Goal: Find specific page/section: Find specific page/section

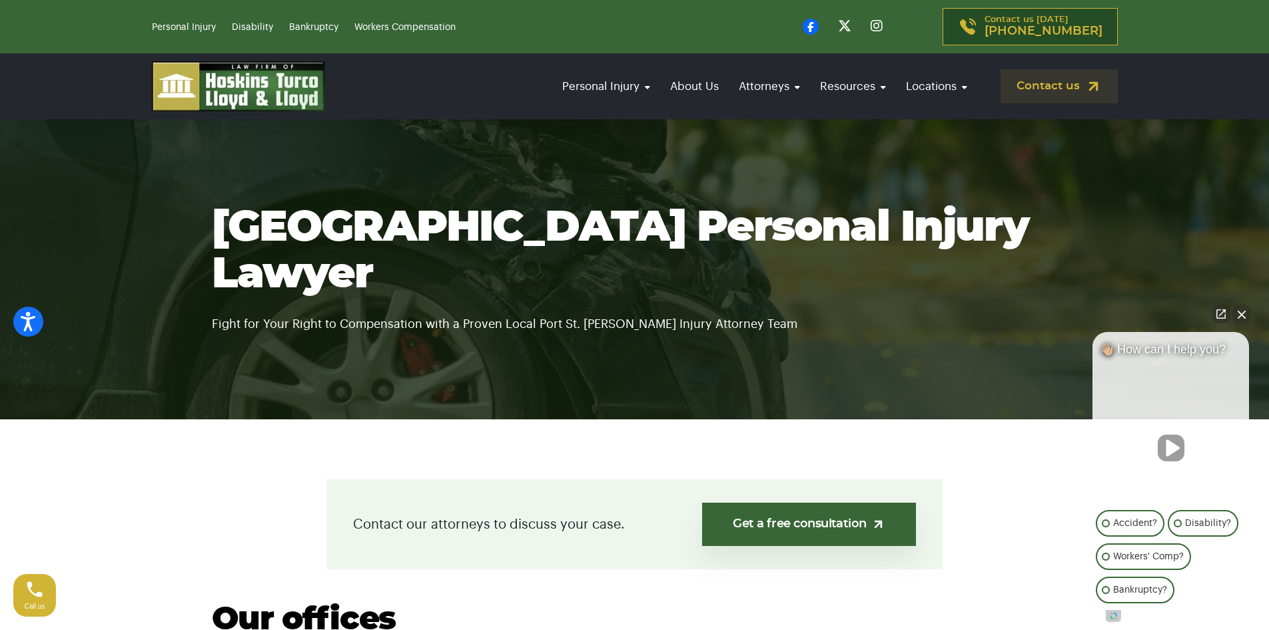
drag, startPoint x: 1244, startPoint y: 314, endPoint x: 1188, endPoint y: 301, distance: 57.5
click at [1243, 314] on button "Close Intaker Chat Widget" at bounding box center [1242, 313] width 19 height 19
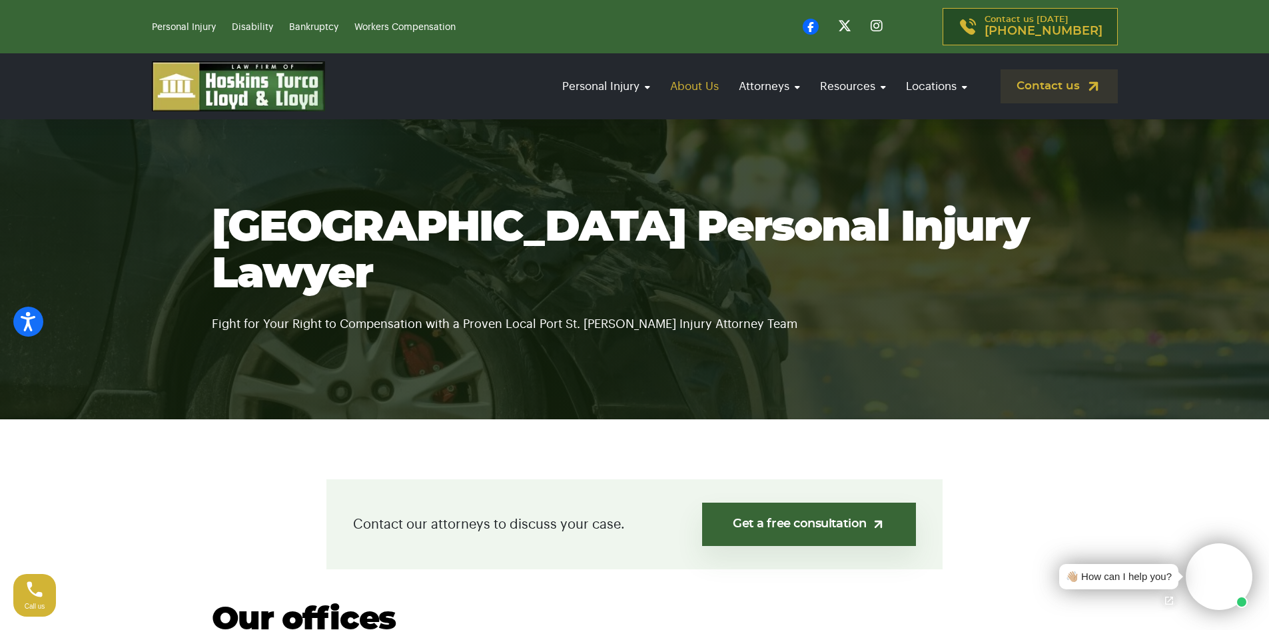
click at [701, 87] on link "About Us" at bounding box center [695, 86] width 62 height 38
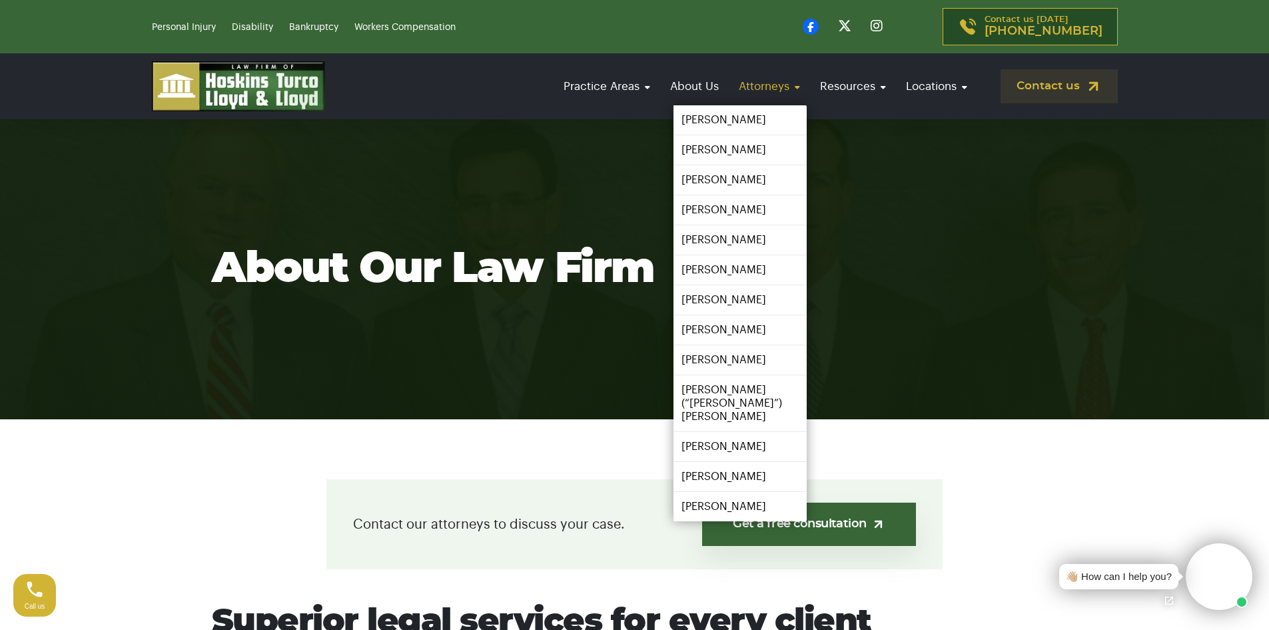
click at [739, 87] on link "Attorneys" at bounding box center [769, 86] width 75 height 38
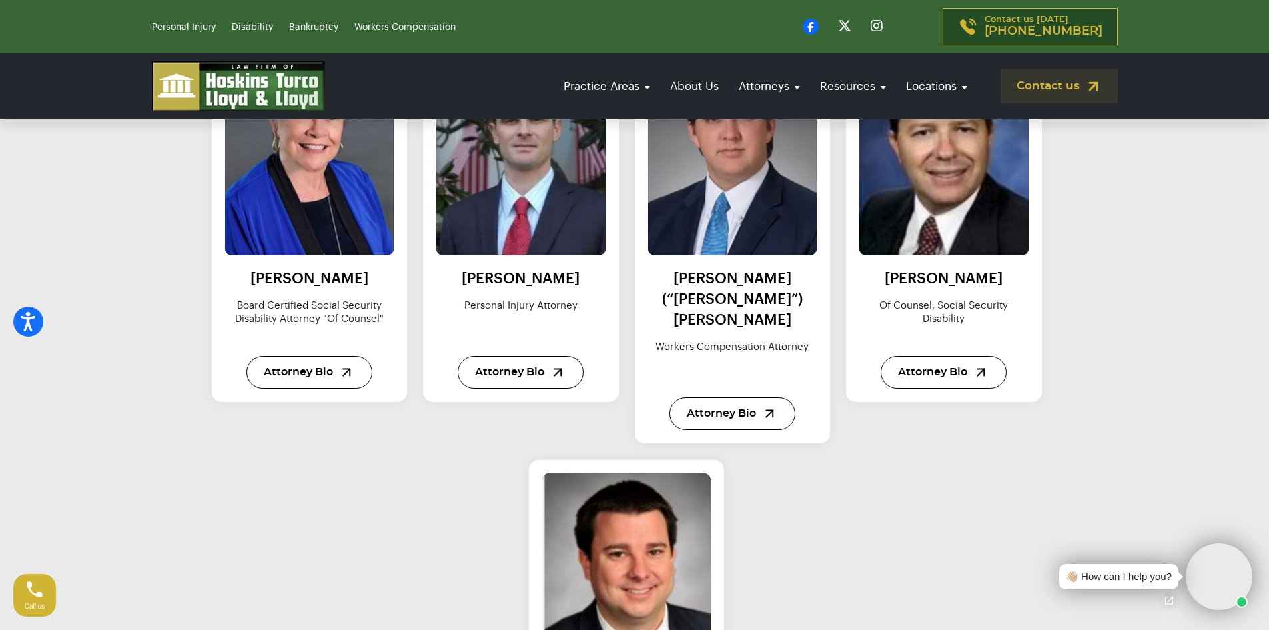
scroll to position [1532, 0]
